Goal: Transaction & Acquisition: Purchase product/service

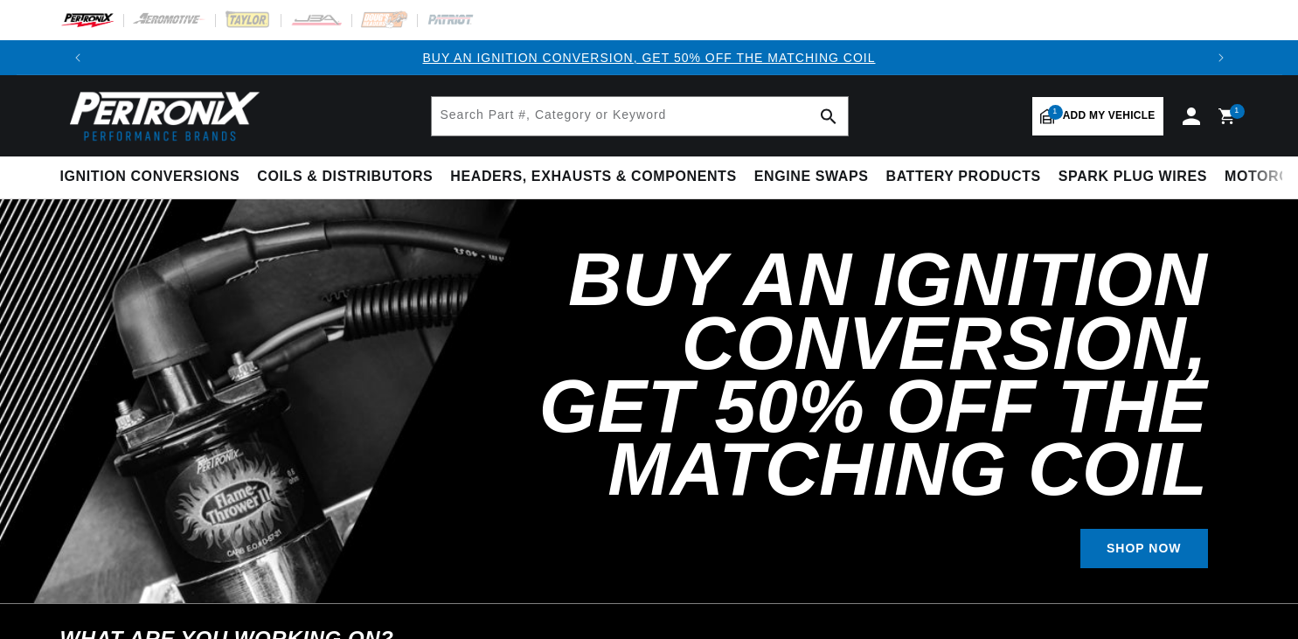
select select "1965"
select select "Oldsmobile"
select select "Cutlass"
select select "330cid-5.4L"
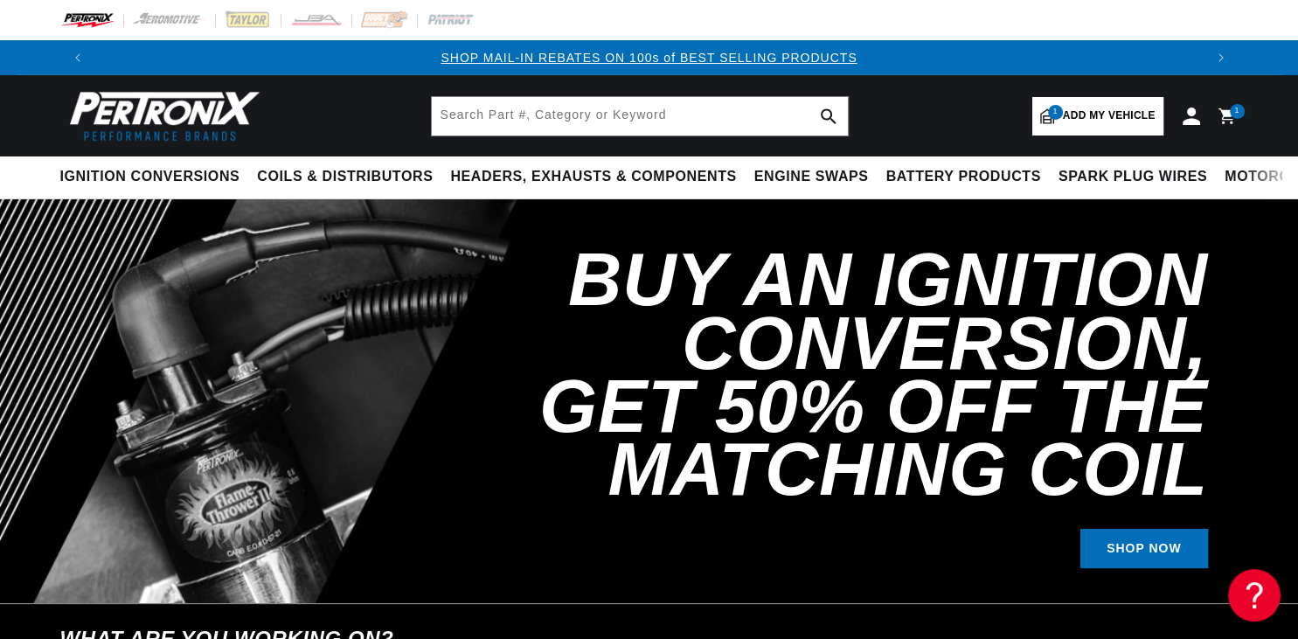
click at [1091, 117] on span "Add my vehicle" at bounding box center [1109, 116] width 93 height 17
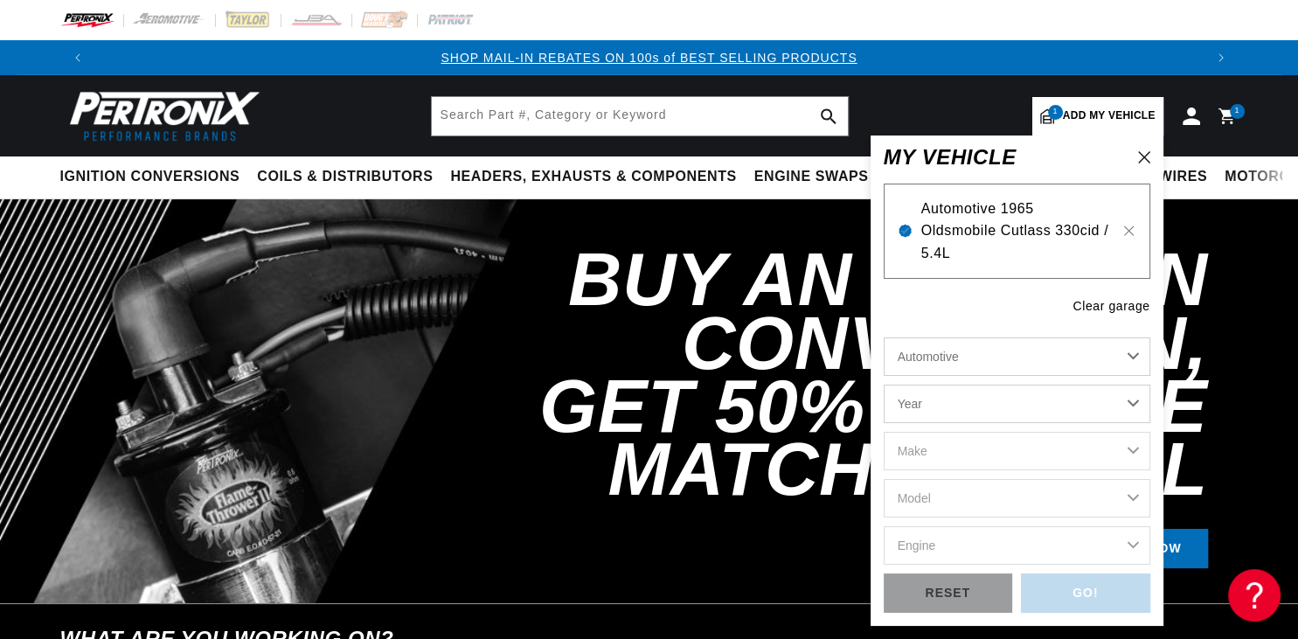
click at [1018, 234] on span "Automotive 1965 Oldsmobile Cutlass 330cid / 5.4L" at bounding box center [1016, 231] width 191 height 67
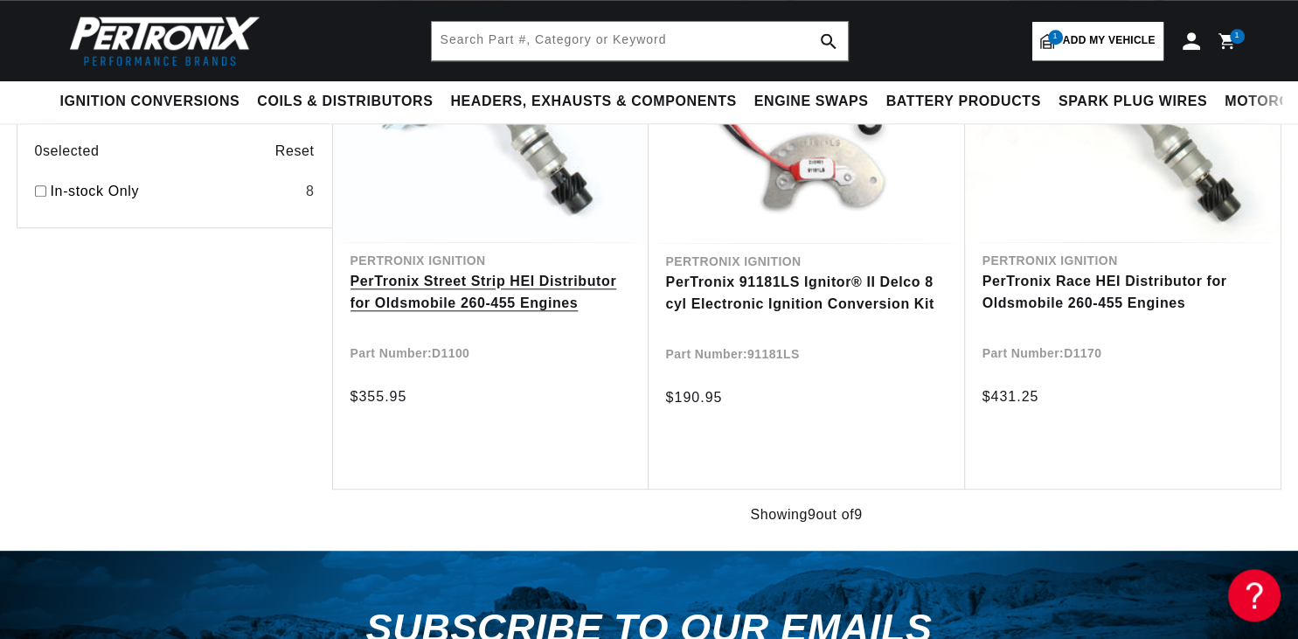
scroll to position [1476, 0]
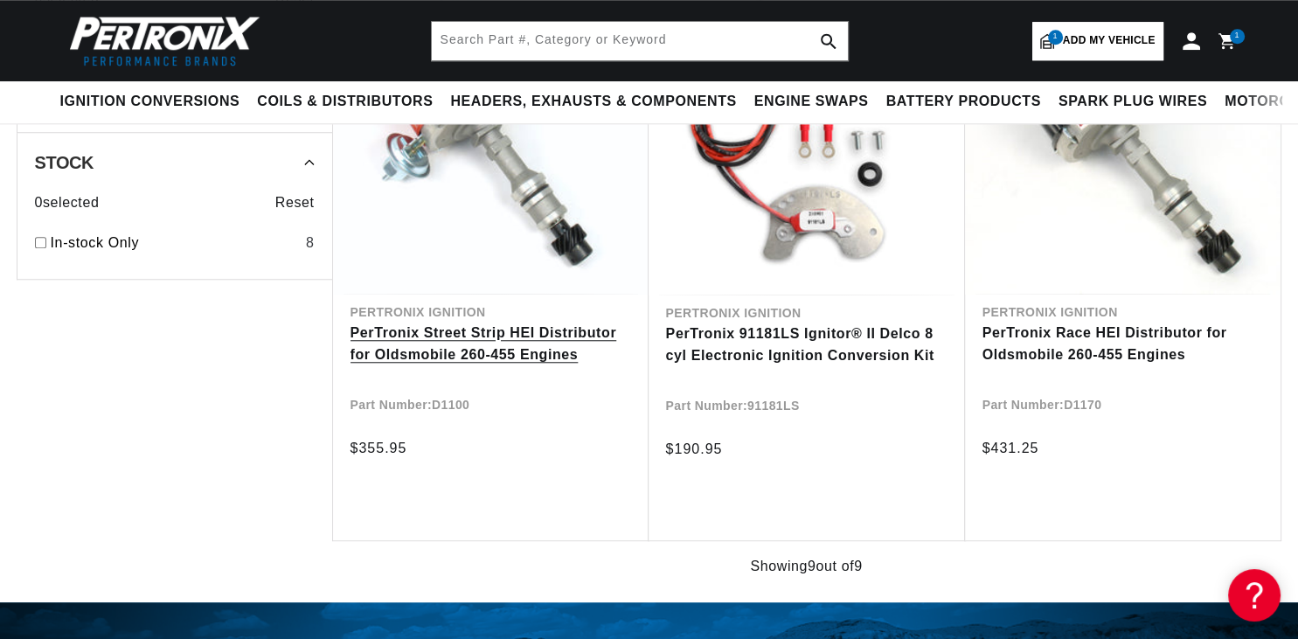
click at [435, 359] on link "PerTronix Street Strip HEI Distributor for Oldsmobile 260-455 Engines" at bounding box center [491, 344] width 281 height 45
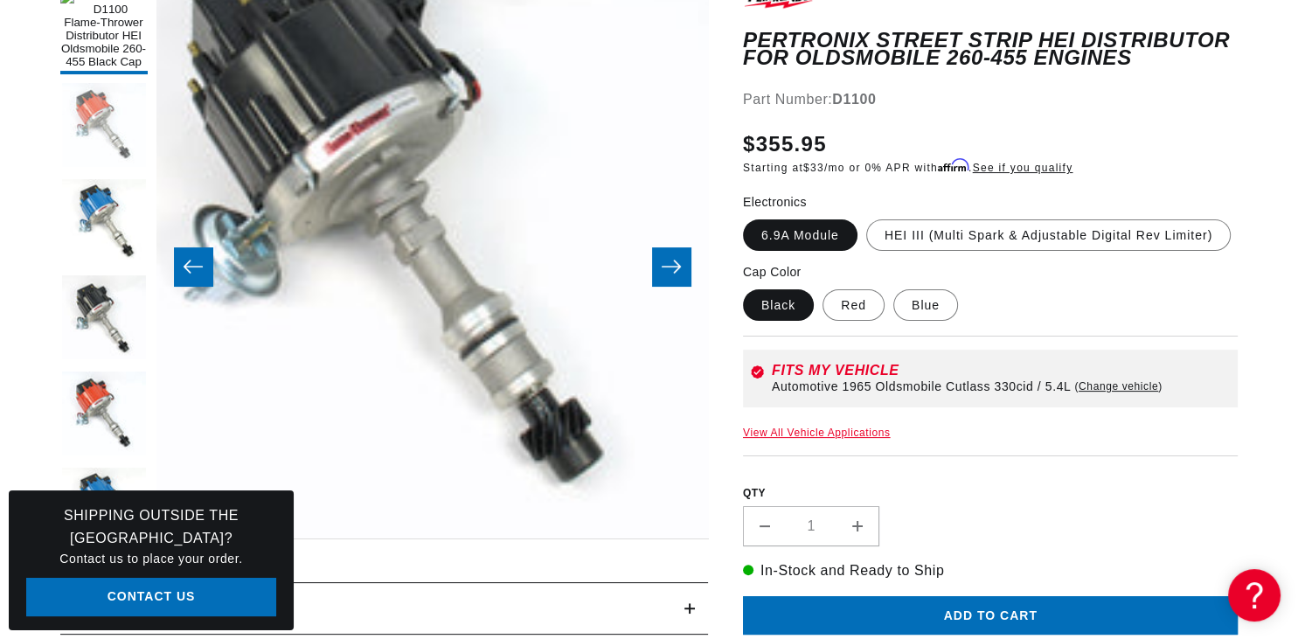
click at [97, 116] on button "Load image 2 in gallery view" at bounding box center [103, 126] width 87 height 87
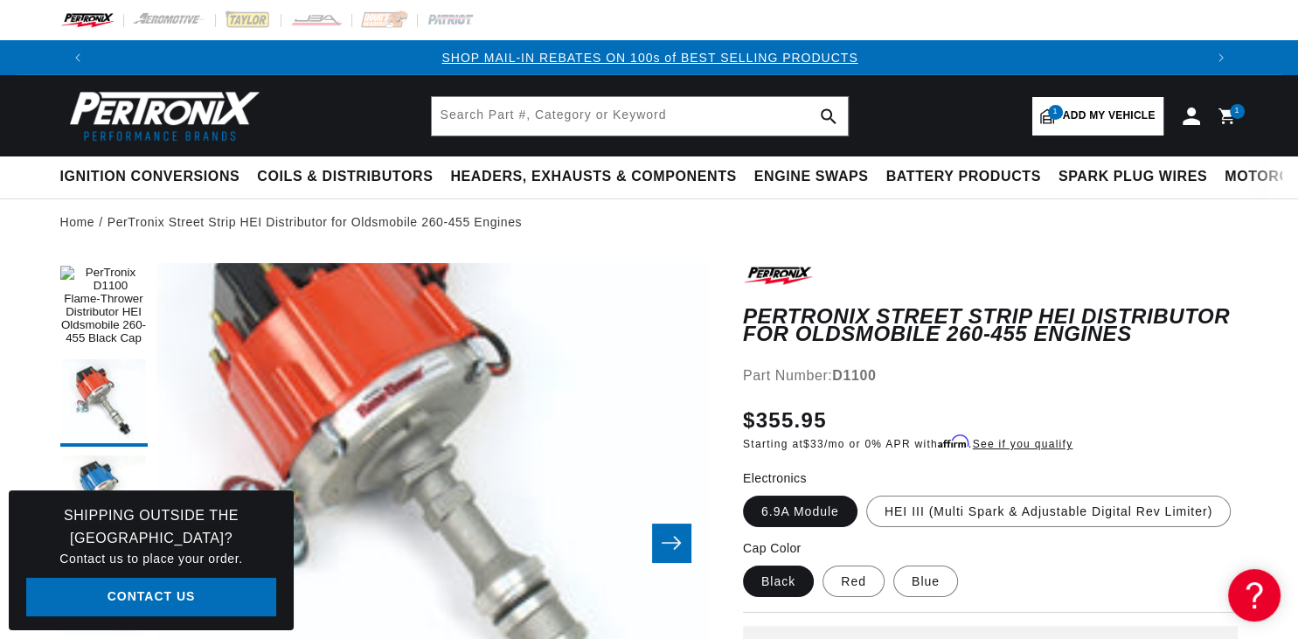
scroll to position [0, 1108]
